Goal: Contribute content: Add original content to the website for others to see

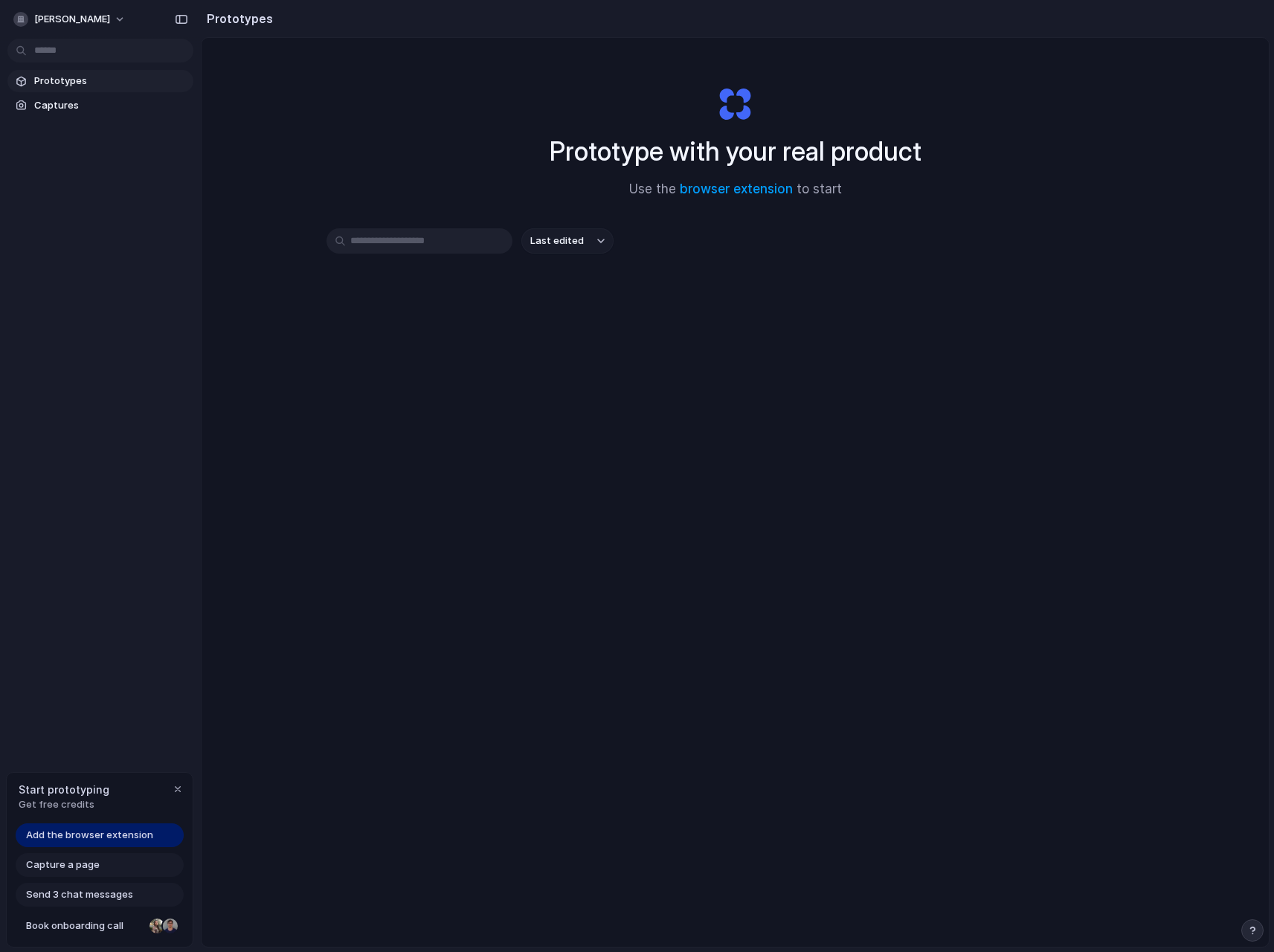
click at [489, 155] on div "Prototype with your real product Use the browser extension to start" at bounding box center [735, 136] width 595 height 160
click at [754, 186] on link "browser extension" at bounding box center [737, 189] width 113 height 15
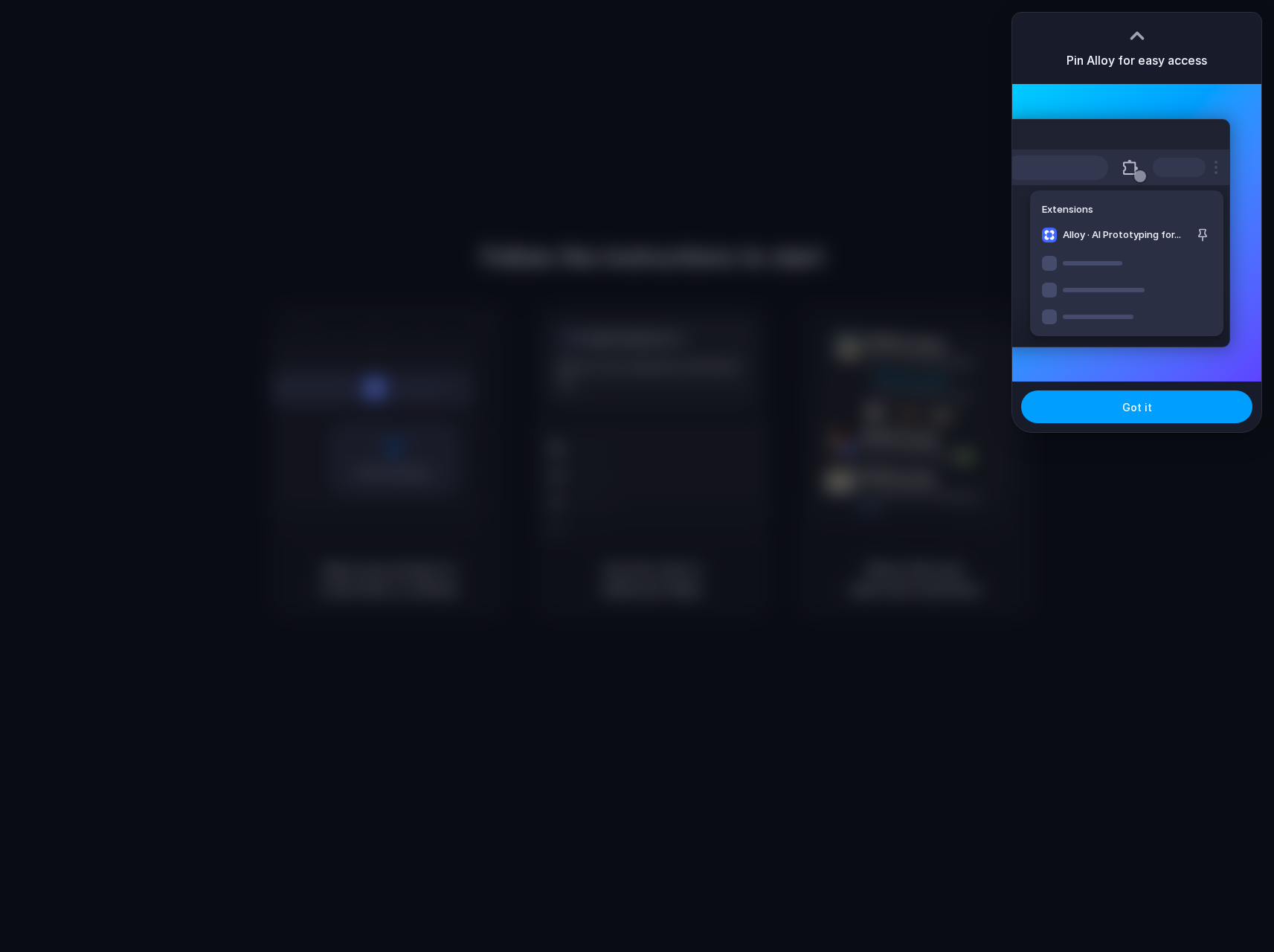
click at [1170, 410] on button "Got it" at bounding box center [1136, 407] width 231 height 33
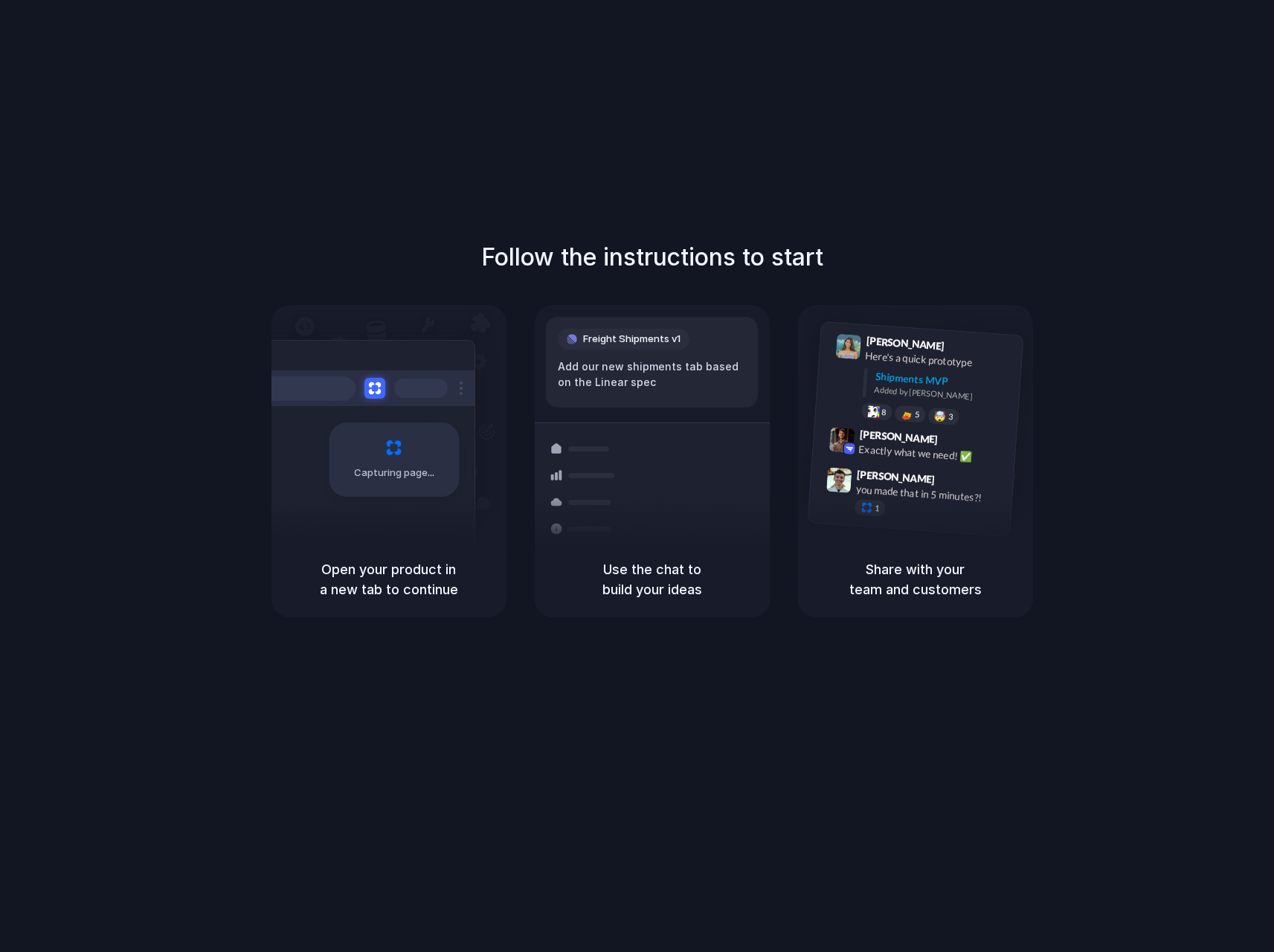
click at [889, 172] on div "Follow the instructions to start Capturing page Open your product in a new tab …" at bounding box center [652, 491] width 1304 height 982
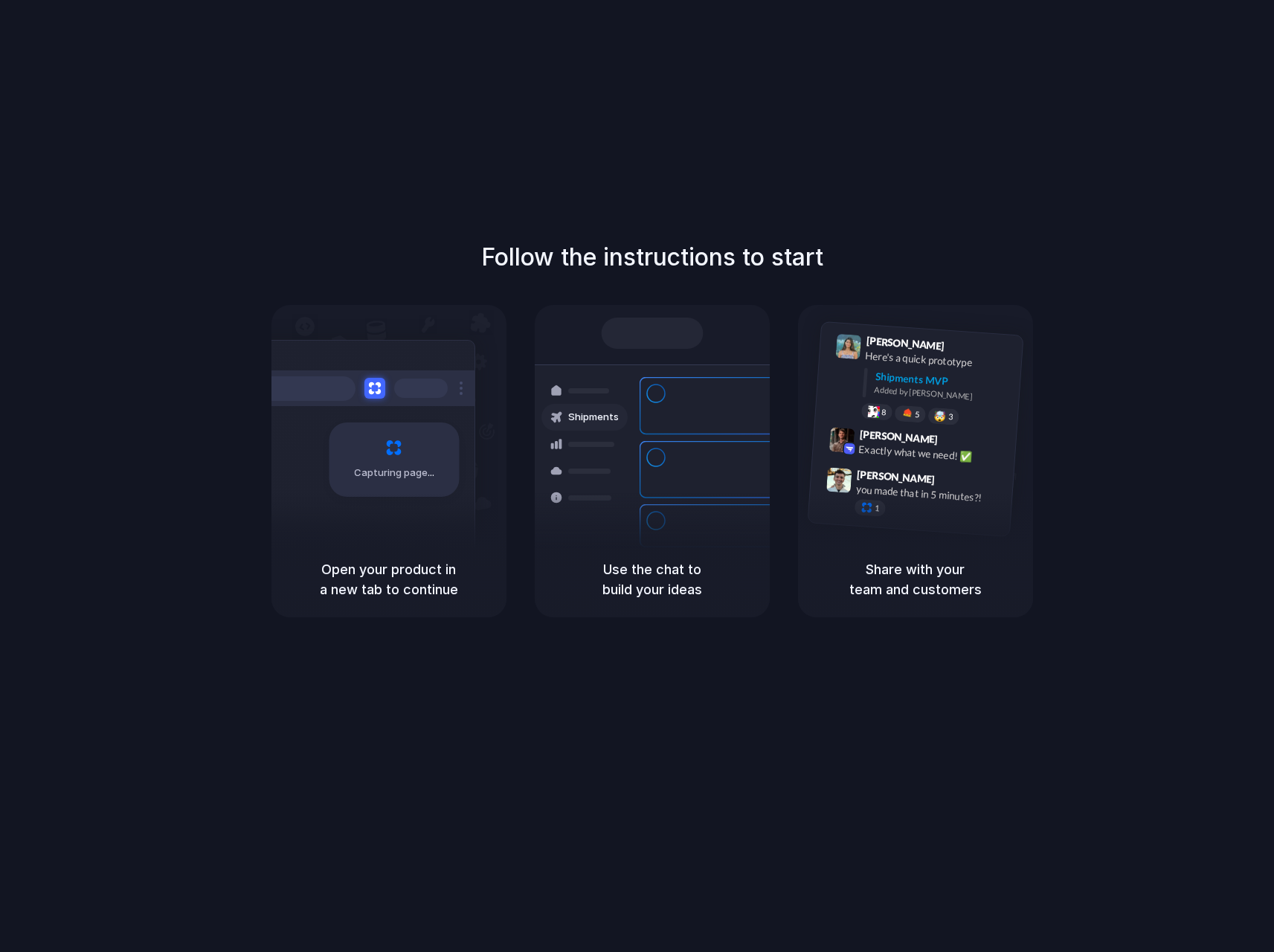
click at [870, 181] on div "Follow the instructions to start Capturing page Open your product in a new tab …" at bounding box center [652, 491] width 1304 height 982
click at [730, 174] on div "Follow the instructions to start Capturing page Open your product in a new tab …" at bounding box center [652, 491] width 1304 height 982
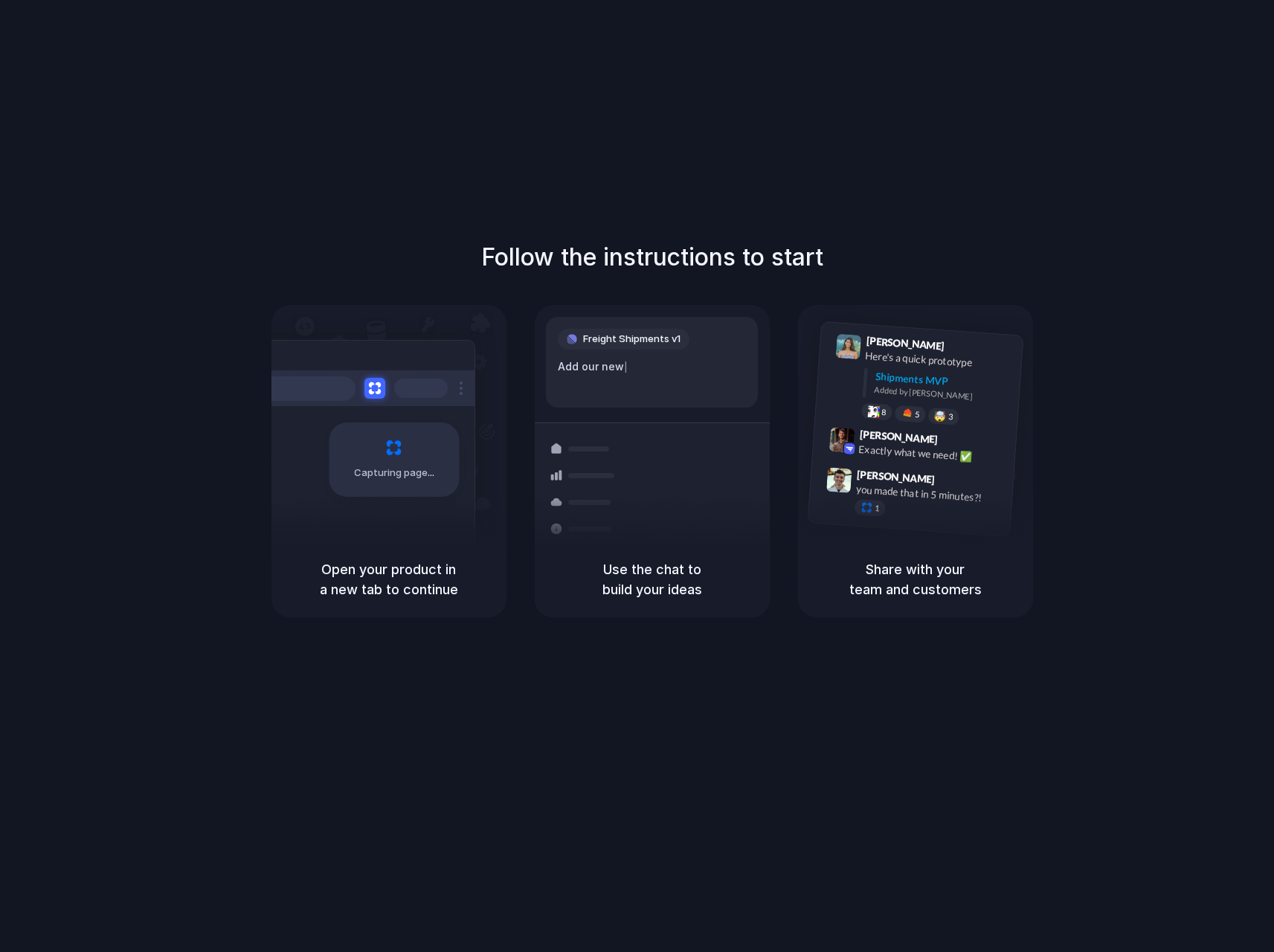
click at [698, 161] on div "Follow the instructions to start Capturing page Open your product in a new tab …" at bounding box center [652, 491] width 1304 height 982
click at [482, 244] on h1 "Follow the instructions to start" at bounding box center [652, 258] width 343 height 36
click at [558, 219] on div "Follow the instructions to start Capturing page Open your product in a new tab …" at bounding box center [652, 491] width 1304 height 982
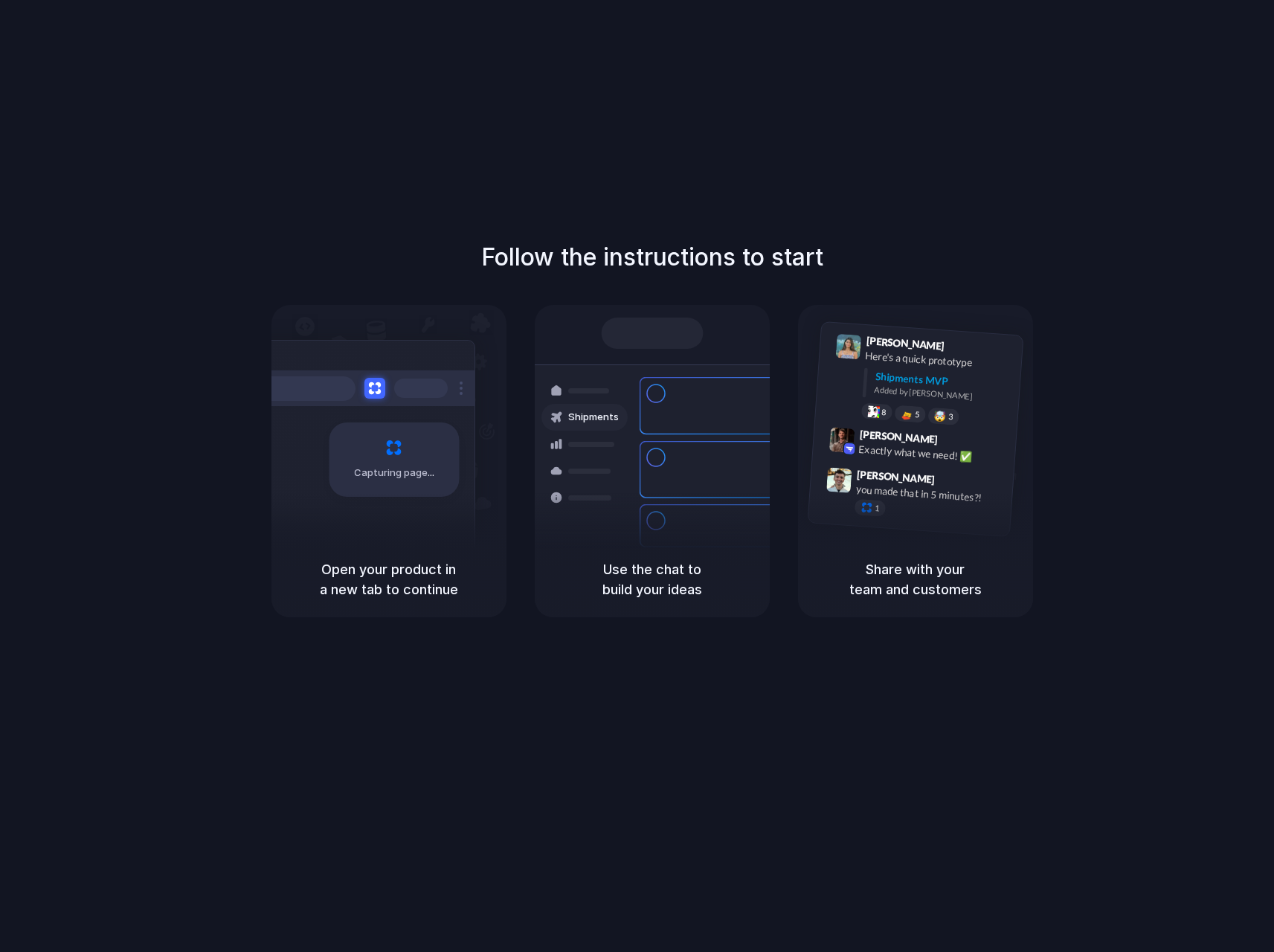
click at [548, 194] on div "Follow the instructions to start Capturing page Open your product in a new tab …" at bounding box center [652, 491] width 1304 height 982
click at [568, 182] on div "Follow the instructions to start Capturing page Open your product in a new tab …" at bounding box center [652, 491] width 1304 height 982
click at [672, 171] on div "Follow the instructions to start Capturing page Open your product in a new tab …" at bounding box center [652, 491] width 1304 height 982
click at [645, 504] on div "Bulk order processing 8 pallets • Warehouse B • Packed" at bounding box center [740, 526] width 201 height 43
click at [360, 204] on div "Follow the instructions to start Capturing page Open your product in a new tab …" at bounding box center [652, 491] width 1304 height 982
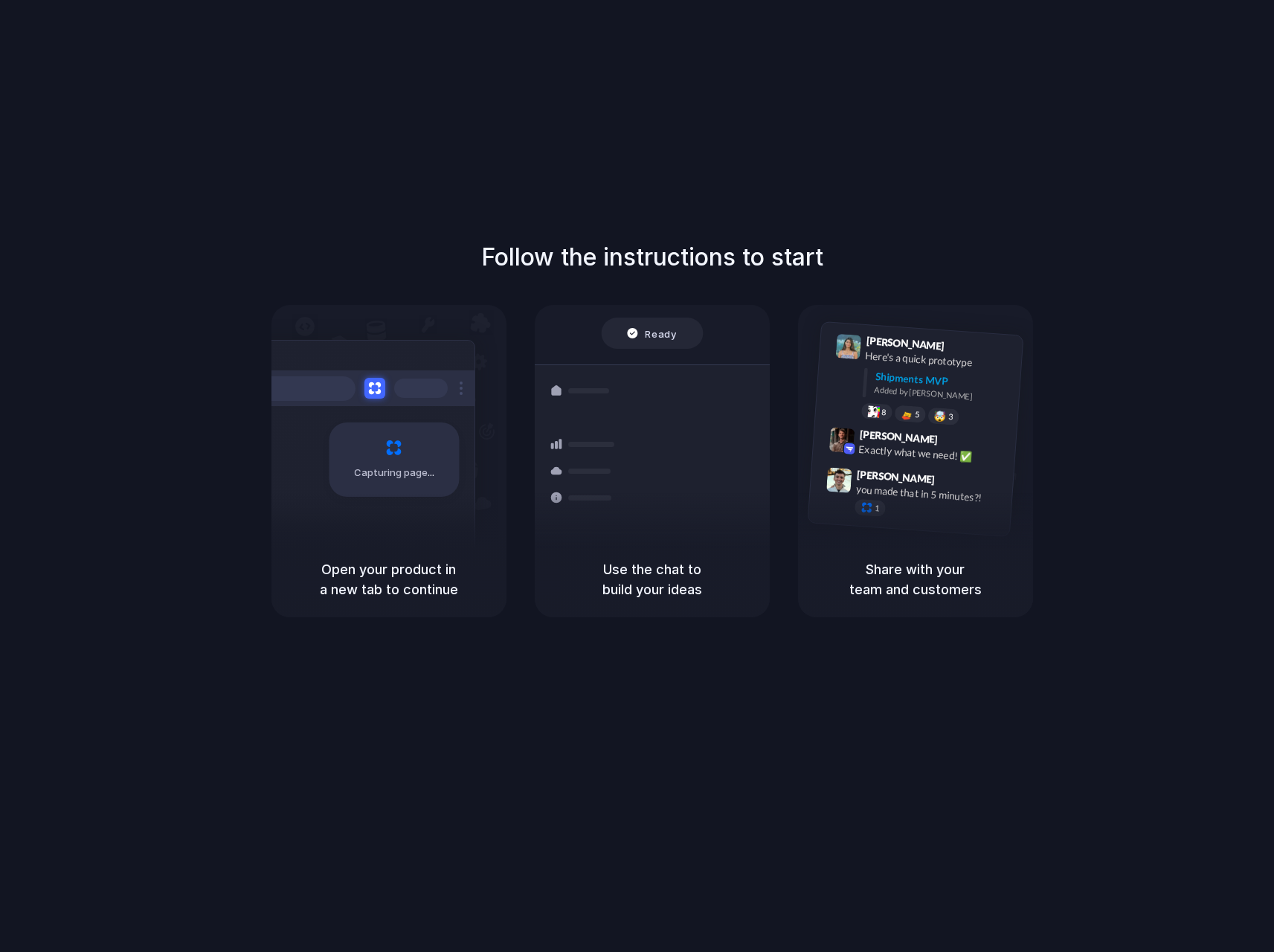
drag, startPoint x: 622, startPoint y: 215, endPoint x: 219, endPoint y: 400, distance: 443.4
click at [620, 219] on div "Follow the instructions to start Capturing page Open your product in a new tab …" at bounding box center [652, 491] width 1304 height 982
drag, startPoint x: 620, startPoint y: 589, endPoint x: 626, endPoint y: 581, distance: 10.0
click at [620, 589] on h5 "Use the chat to build your ideas" at bounding box center [652, 579] width 199 height 41
click at [212, 225] on div "Follow the instructions to start Capturing page Open your product in a new tab …" at bounding box center [652, 491] width 1304 height 982
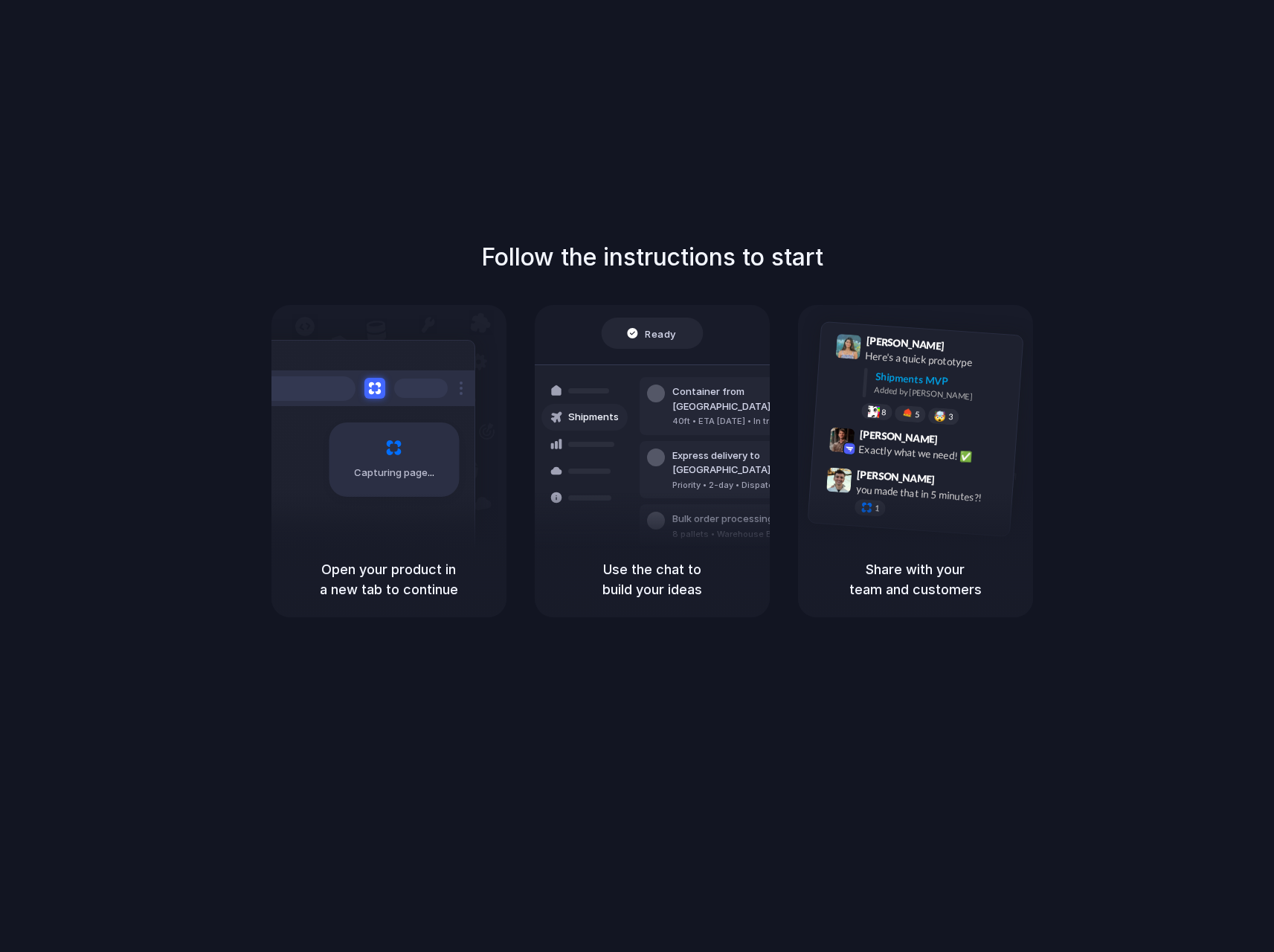
drag, startPoint x: 793, startPoint y: 49, endPoint x: 785, endPoint y: 44, distance: 9.4
click at [791, 47] on div "Follow the instructions to start Capturing page Open your product in a new tab …" at bounding box center [652, 491] width 1304 height 982
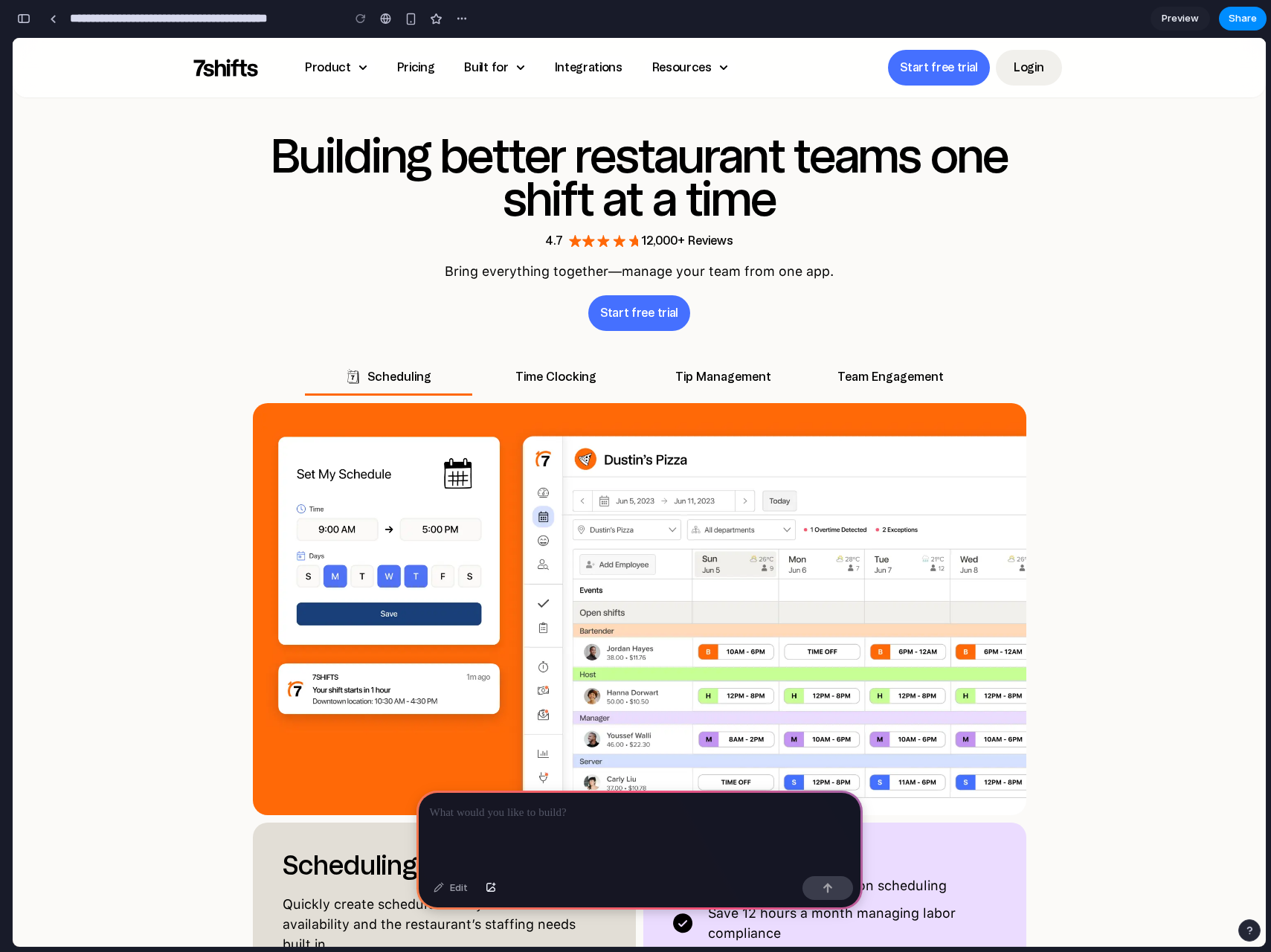
click at [568, 806] on p at bounding box center [640, 812] width 420 height 18
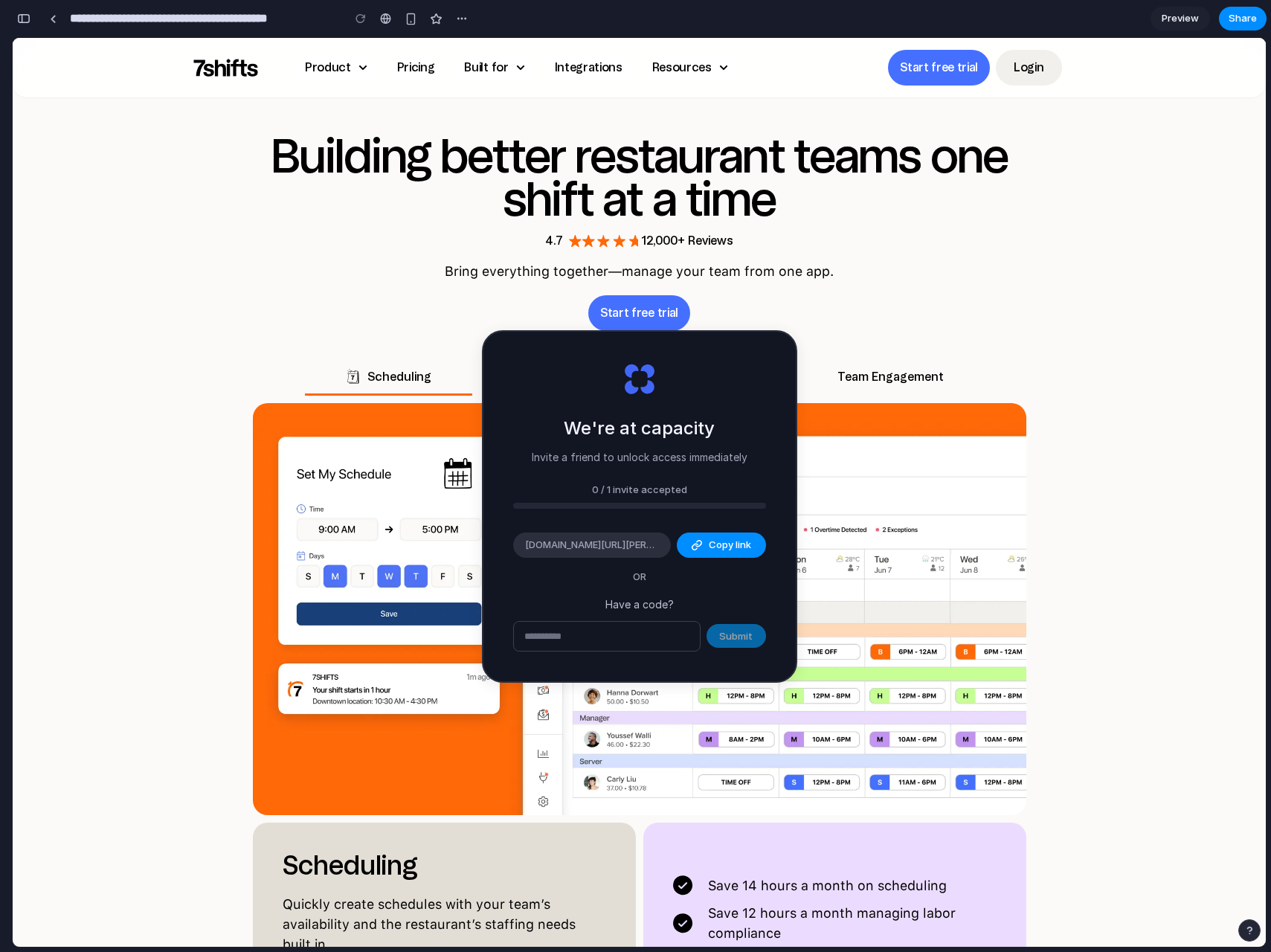
click at [632, 629] on input "text" at bounding box center [607, 637] width 186 height 30
click at [737, 541] on span "Copy link" at bounding box center [729, 545] width 42 height 15
drag, startPoint x: 627, startPoint y: 629, endPoint x: 594, endPoint y: 643, distance: 35.8
click at [627, 630] on input "text" at bounding box center [607, 637] width 186 height 30
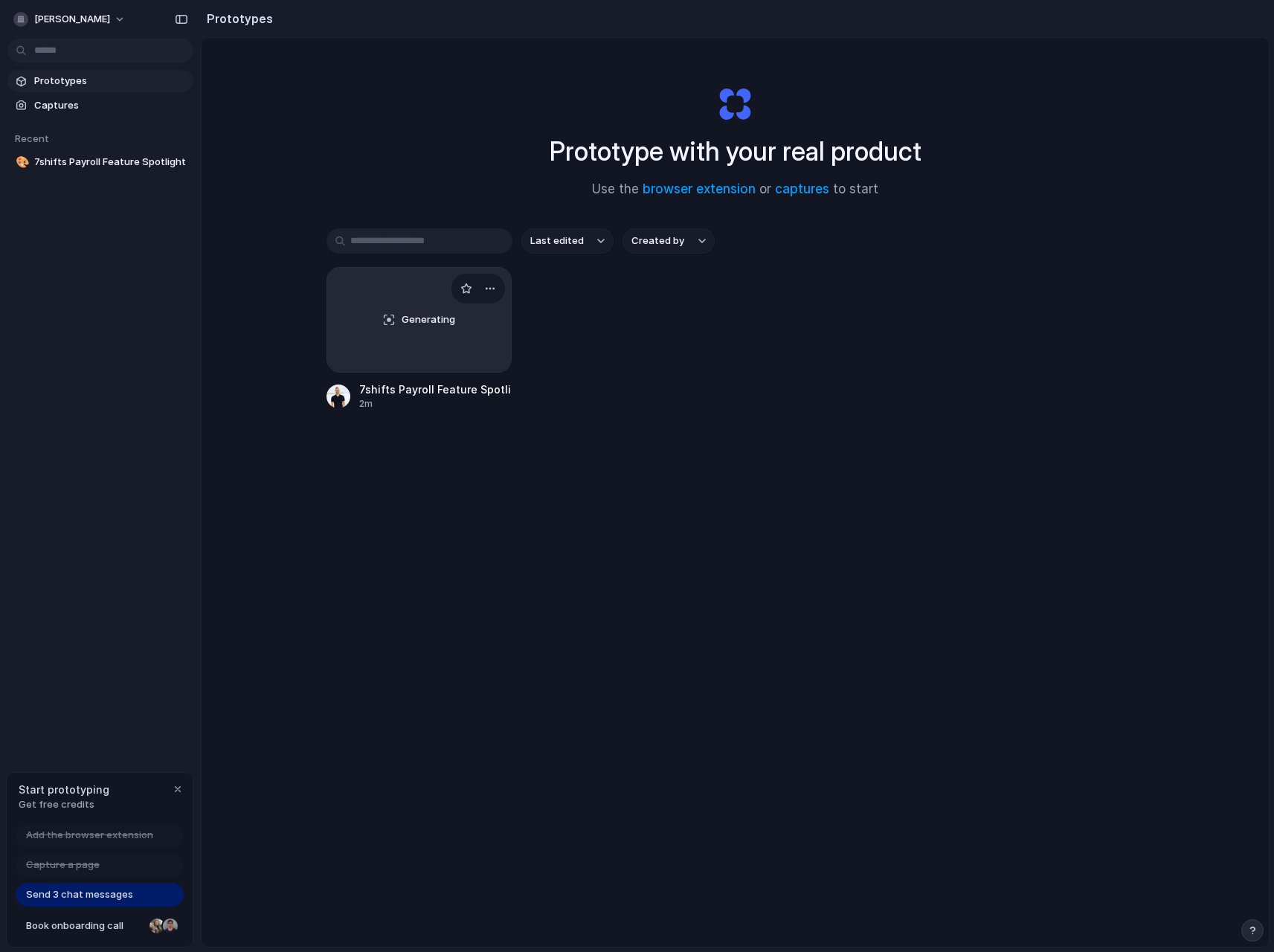
click at [424, 325] on span "Generating" at bounding box center [428, 320] width 54 height 15
